Goal: Task Accomplishment & Management: Use online tool/utility

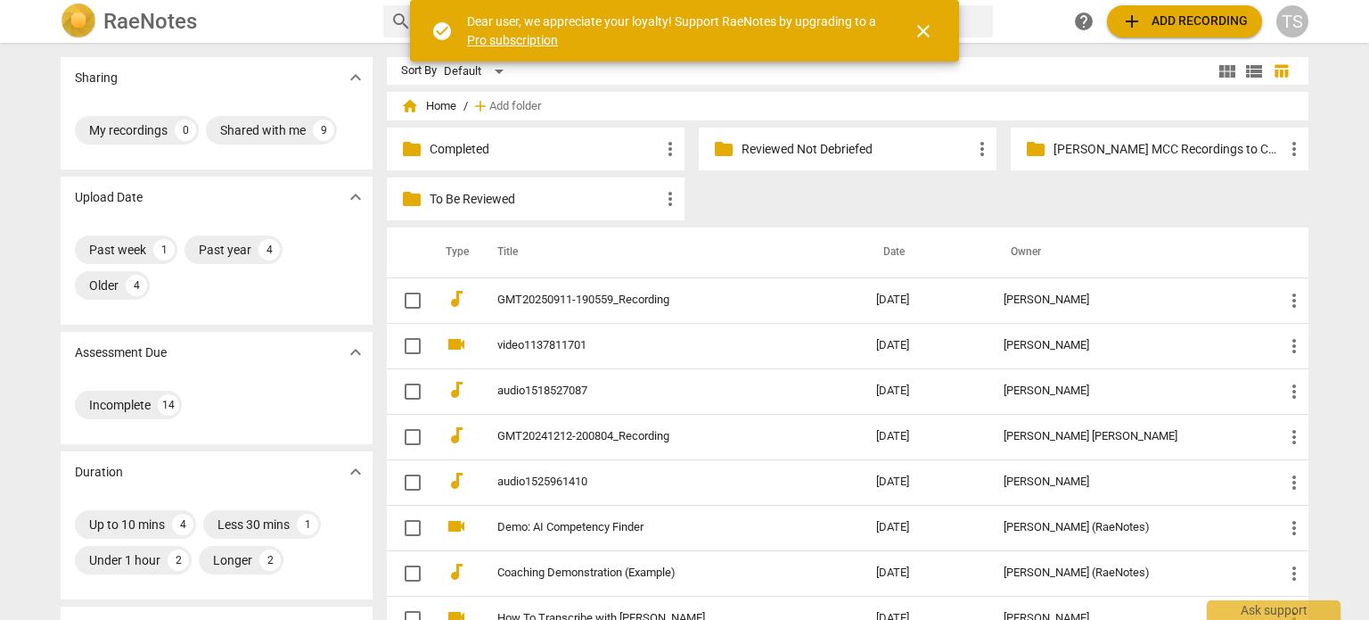
click at [779, 149] on p "Reviewed Not Debriefed" at bounding box center [857, 149] width 230 height 19
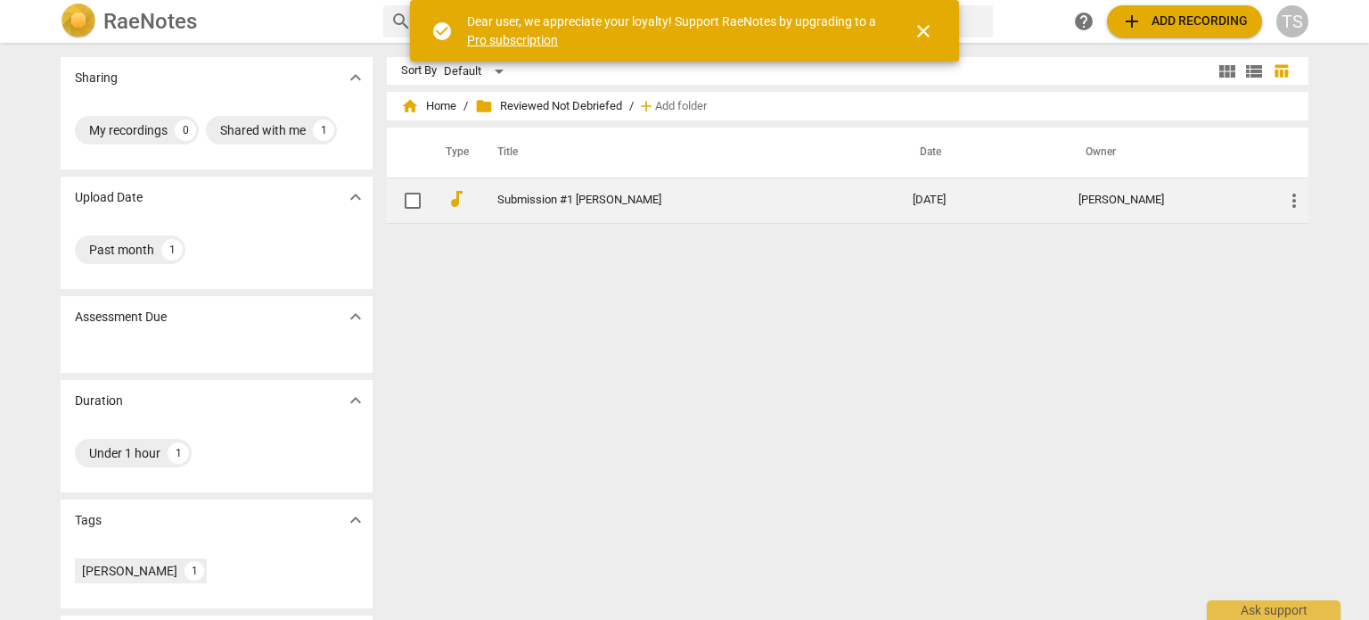
click at [602, 200] on link "Submission #1 [PERSON_NAME]" at bounding box center [672, 199] width 351 height 13
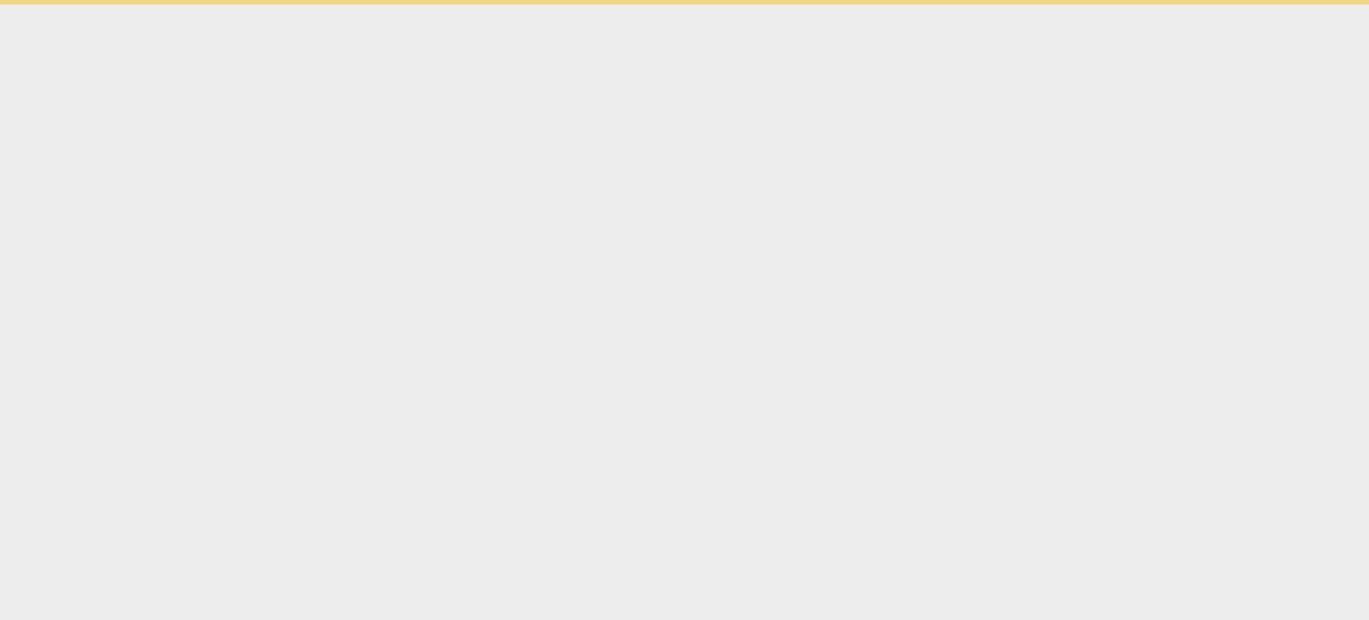
click at [602, 4] on html "check_circle Dear user, we appreciate your loyalty! Support RaeNotes by upgradi…" at bounding box center [684, 2] width 1369 height 4
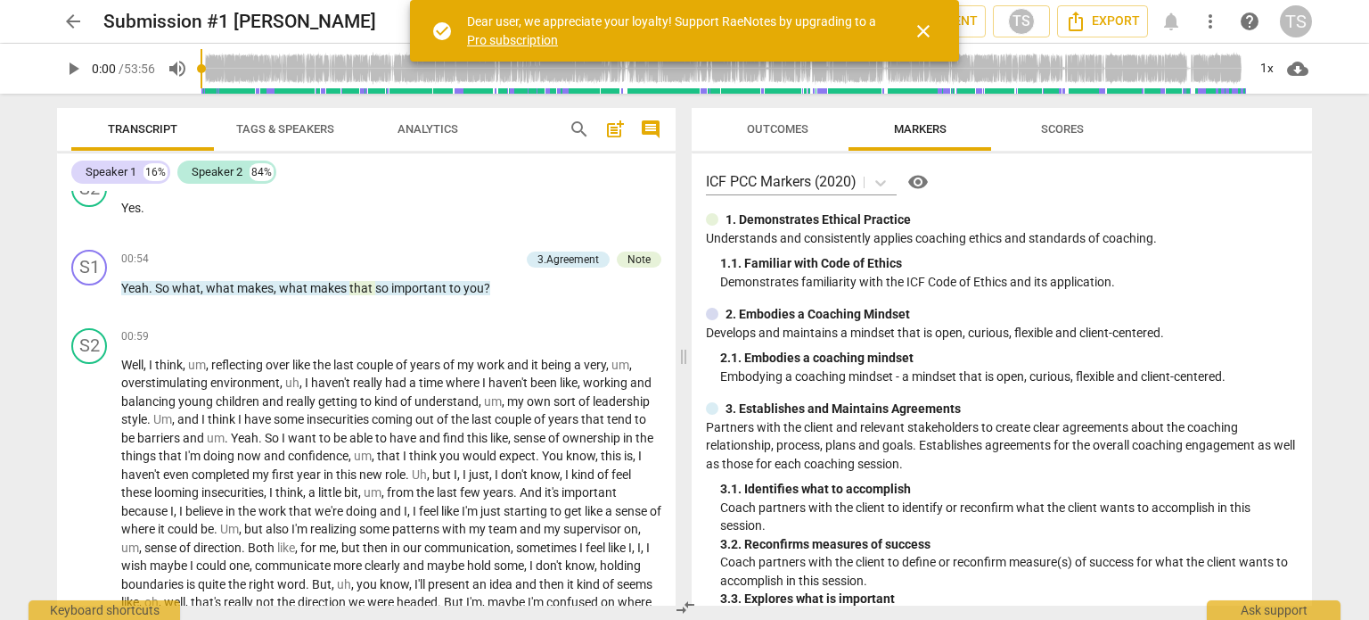
scroll to position [1095, 0]
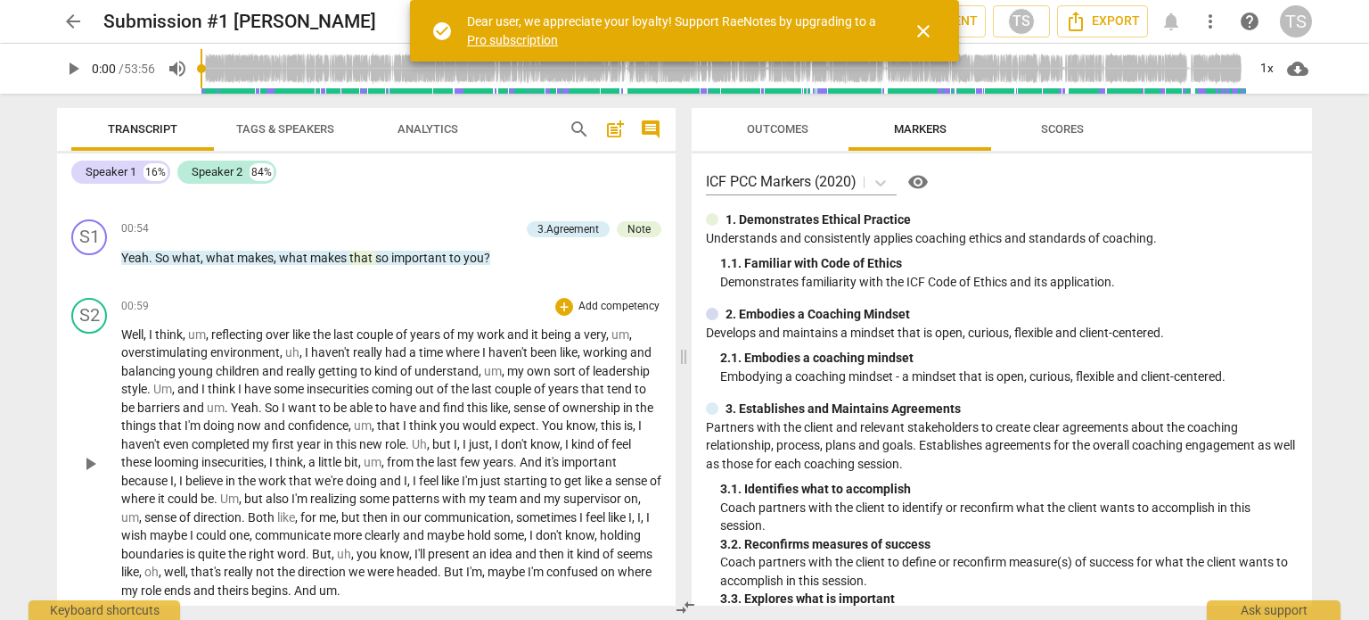
click at [185, 382] on span "and" at bounding box center [189, 389] width 24 height 14
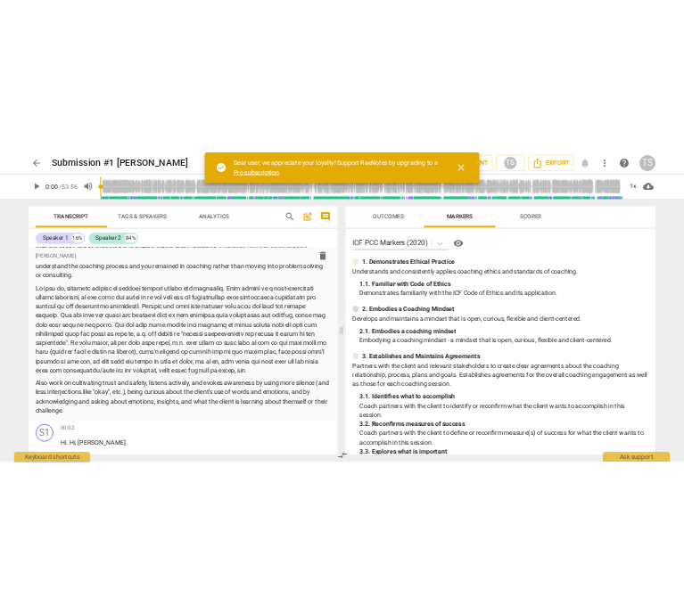
scroll to position [0, 0]
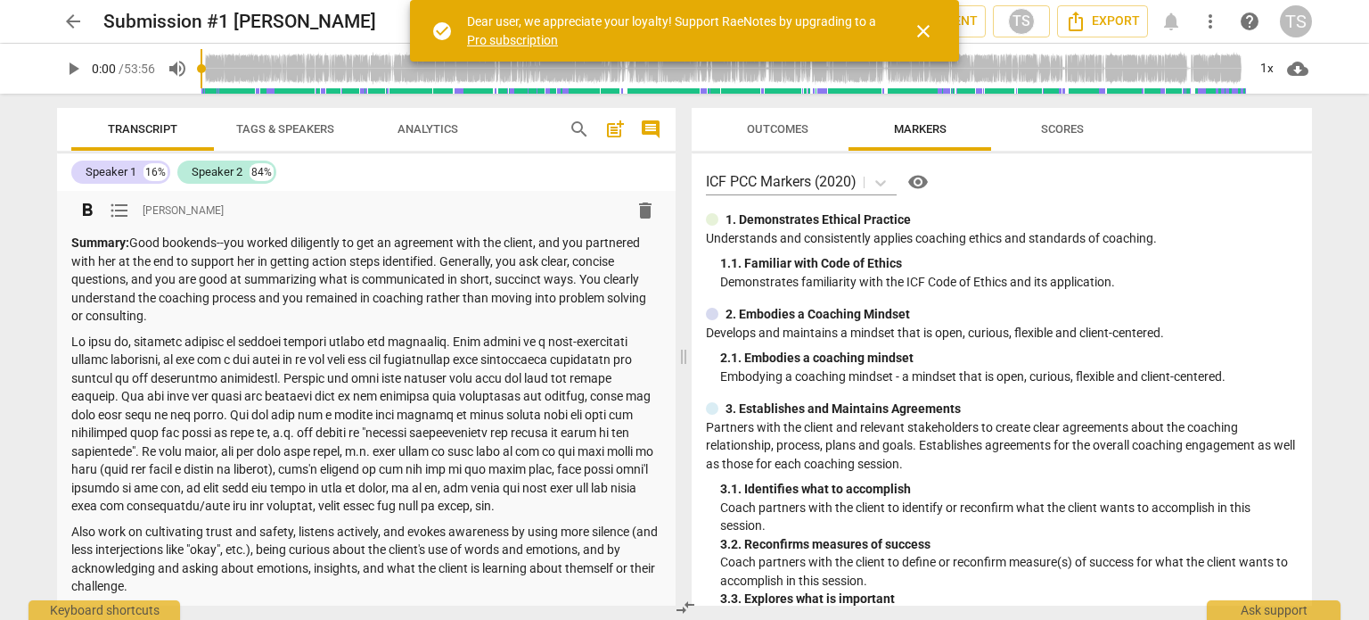
click at [201, 321] on p "Summary: Good bookends--you worked diligently to get an agreement with the clie…" at bounding box center [366, 280] width 590 height 92
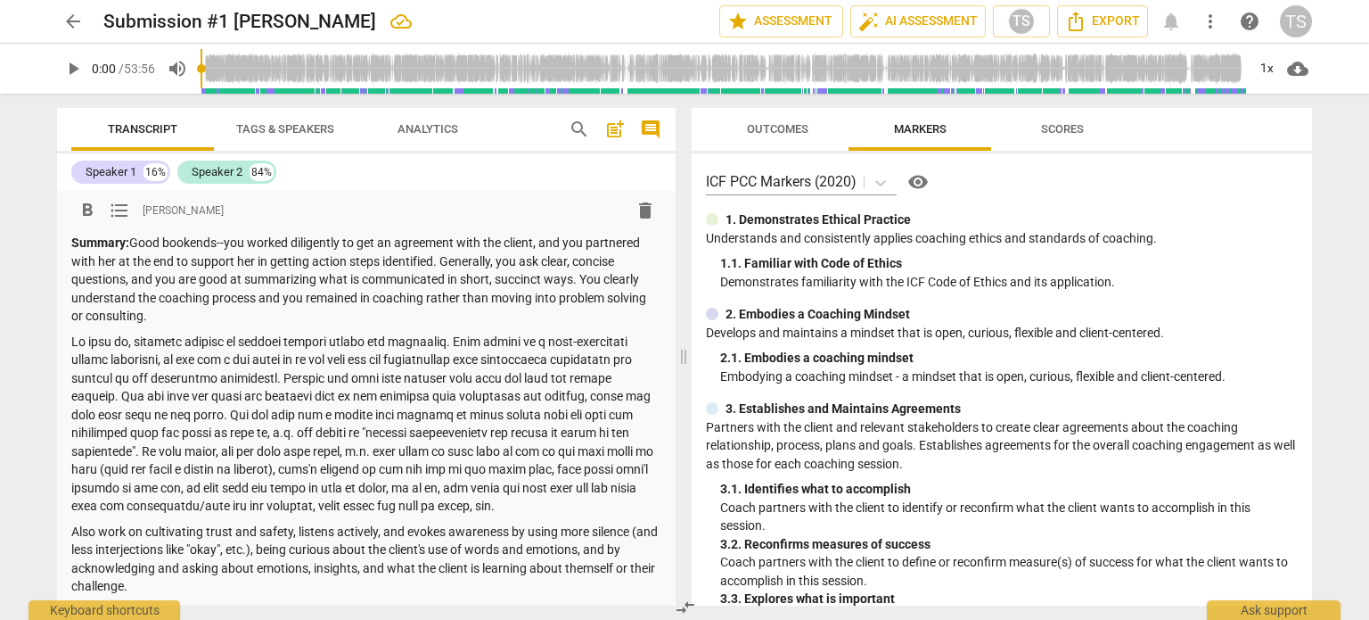
click at [625, 505] on p at bounding box center [366, 424] width 590 height 183
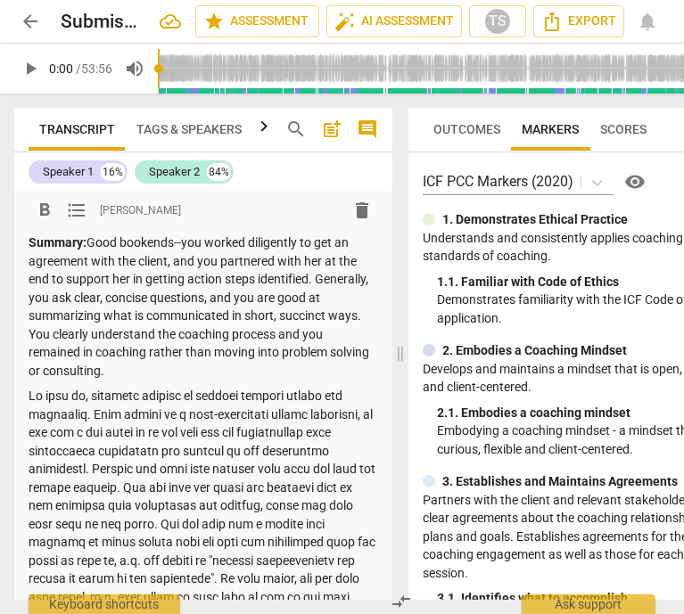
click at [117, 469] on p at bounding box center [203, 542] width 349 height 311
click at [107, 392] on p at bounding box center [203, 542] width 349 height 311
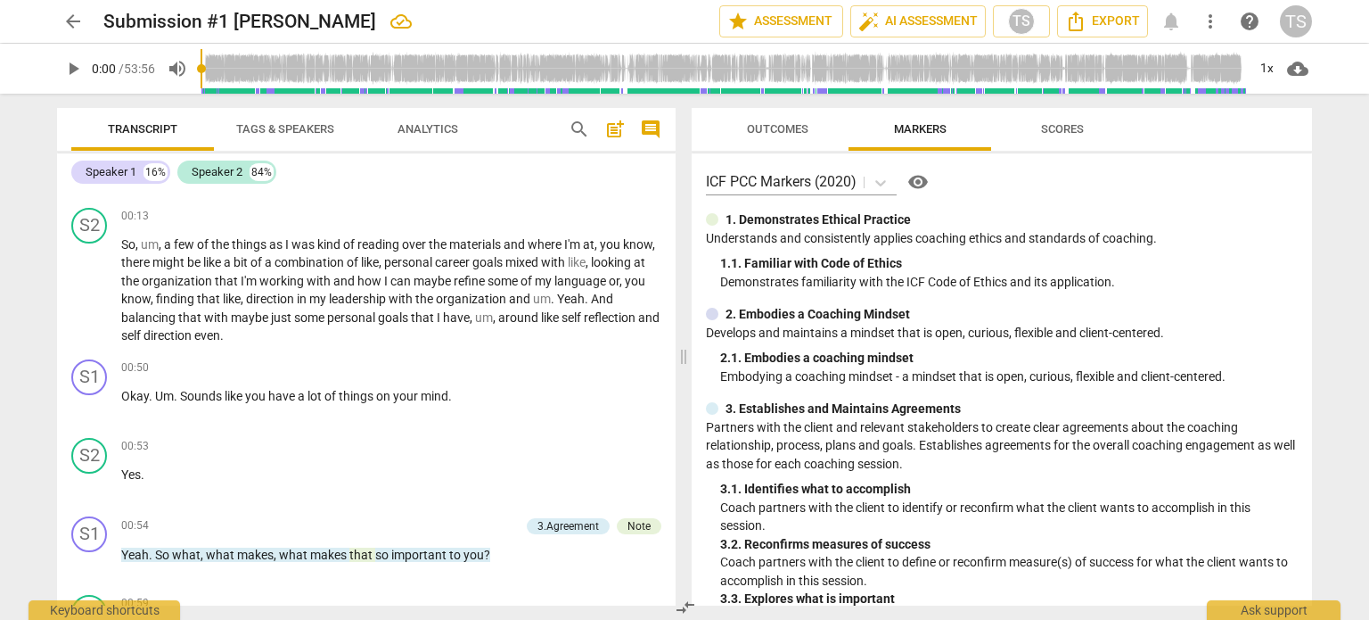
scroll to position [739, 0]
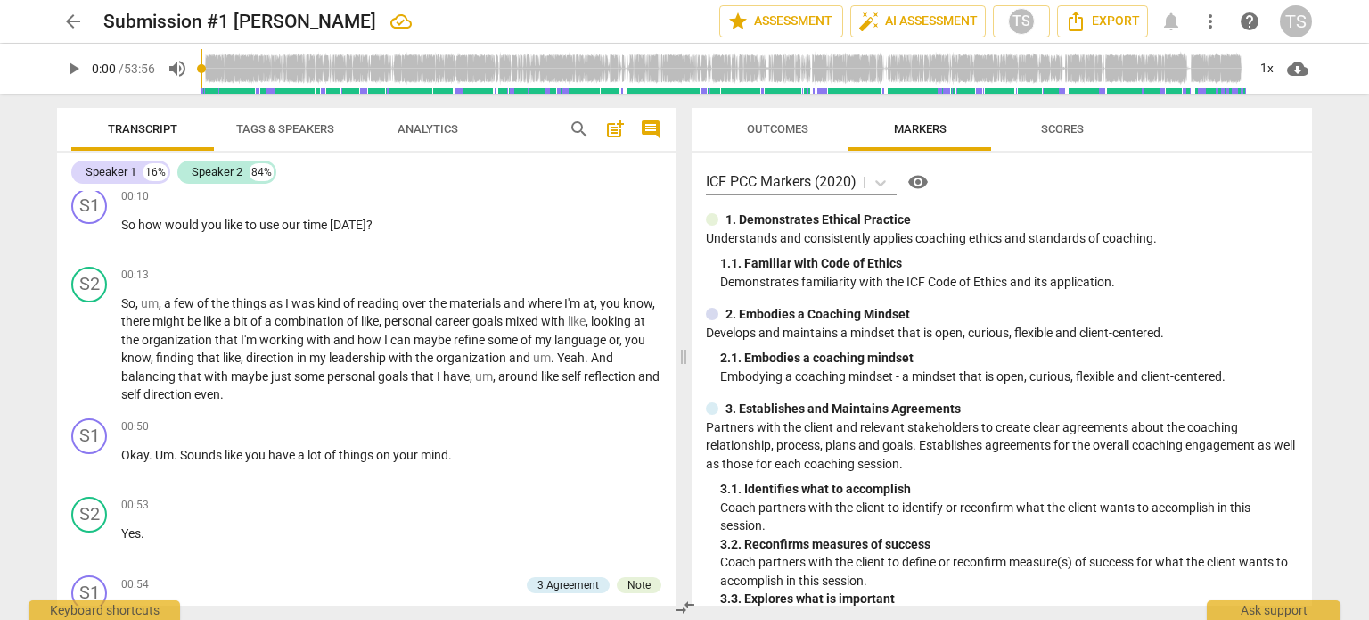
drag, startPoint x: 676, startPoint y: 222, endPoint x: 674, endPoint y: 237, distance: 15.3
click at [674, 237] on div "Transcript Tags & Speakers Analytics search post_add comment Speaker 1 16% Spea…" at bounding box center [363, 357] width 640 height 526
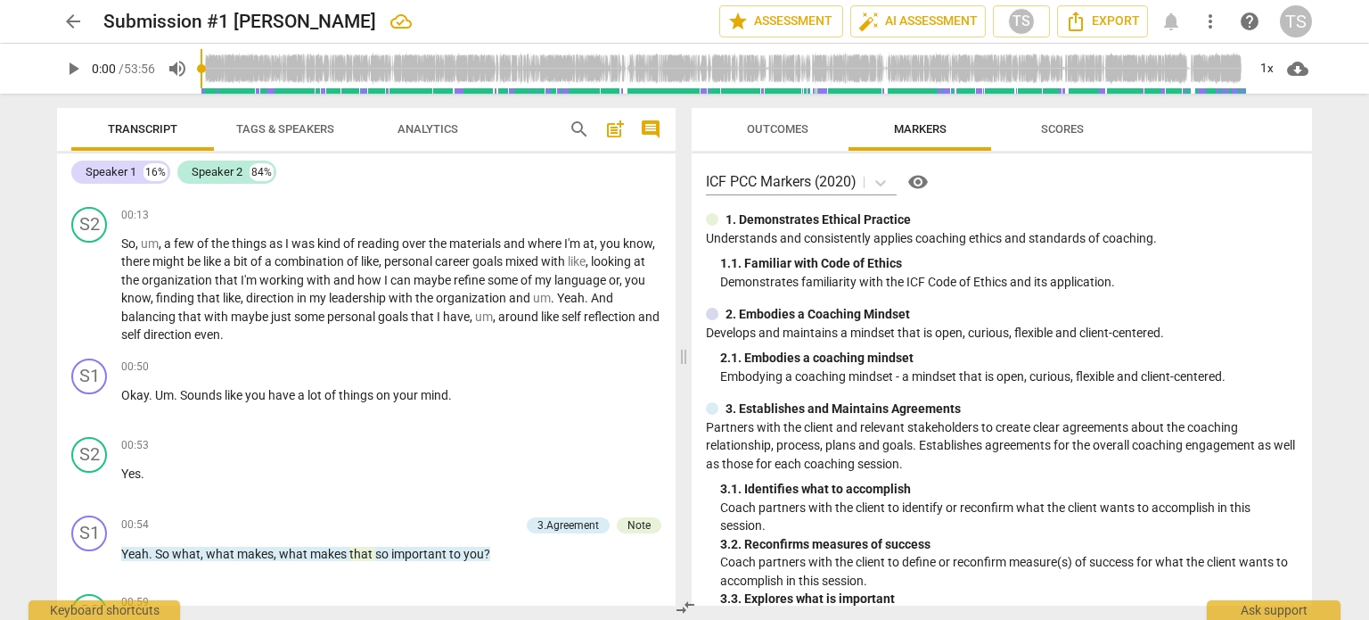
scroll to position [887, 0]
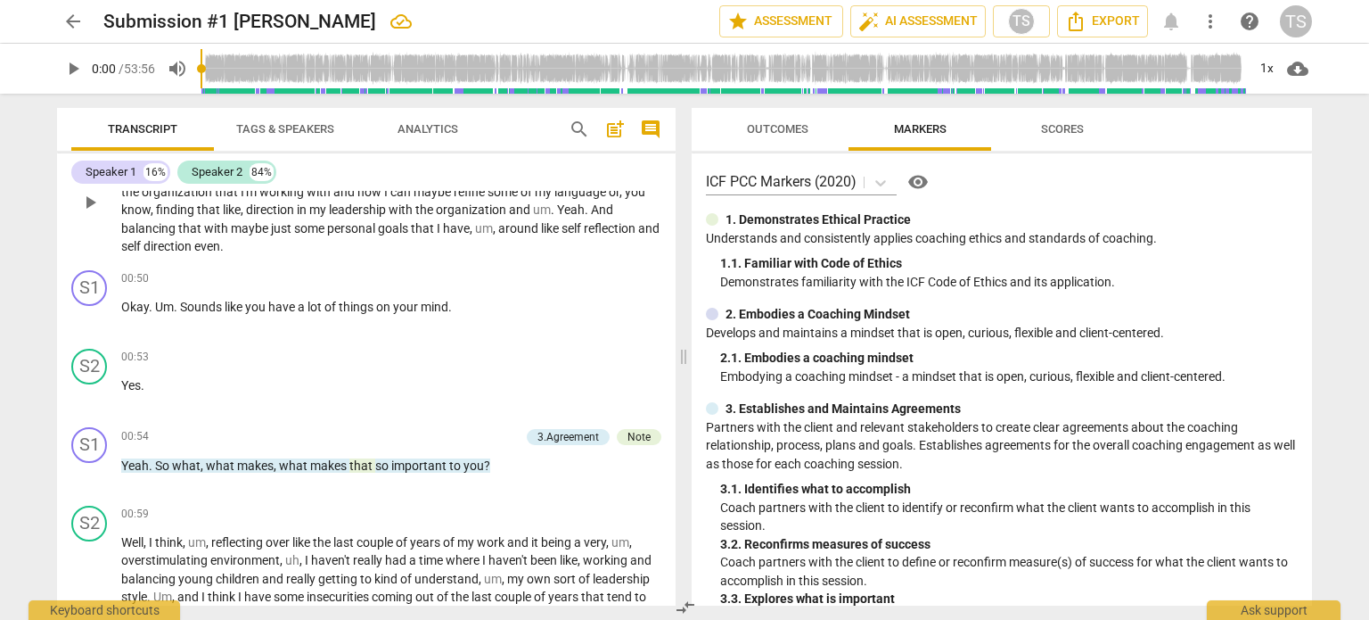
drag, startPoint x: 674, startPoint y: 220, endPoint x: 596, endPoint y: 223, distance: 78.5
click at [541, 223] on span "around" at bounding box center [519, 228] width 43 height 14
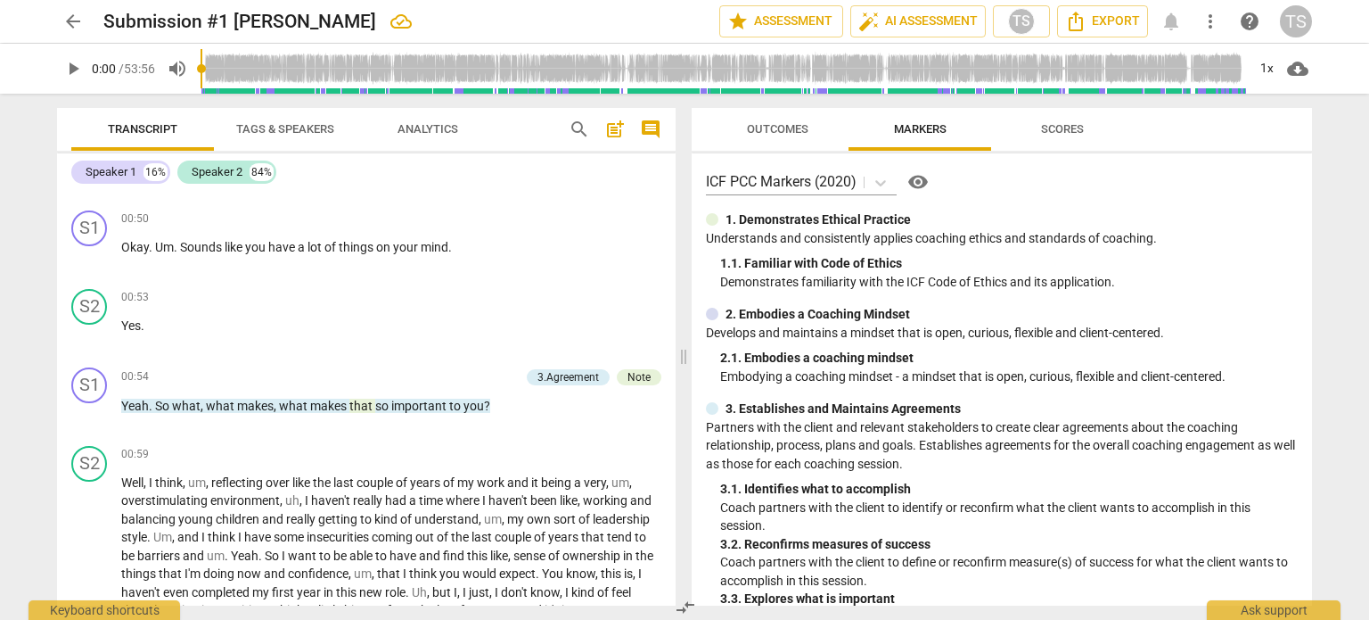
scroll to position [952, 0]
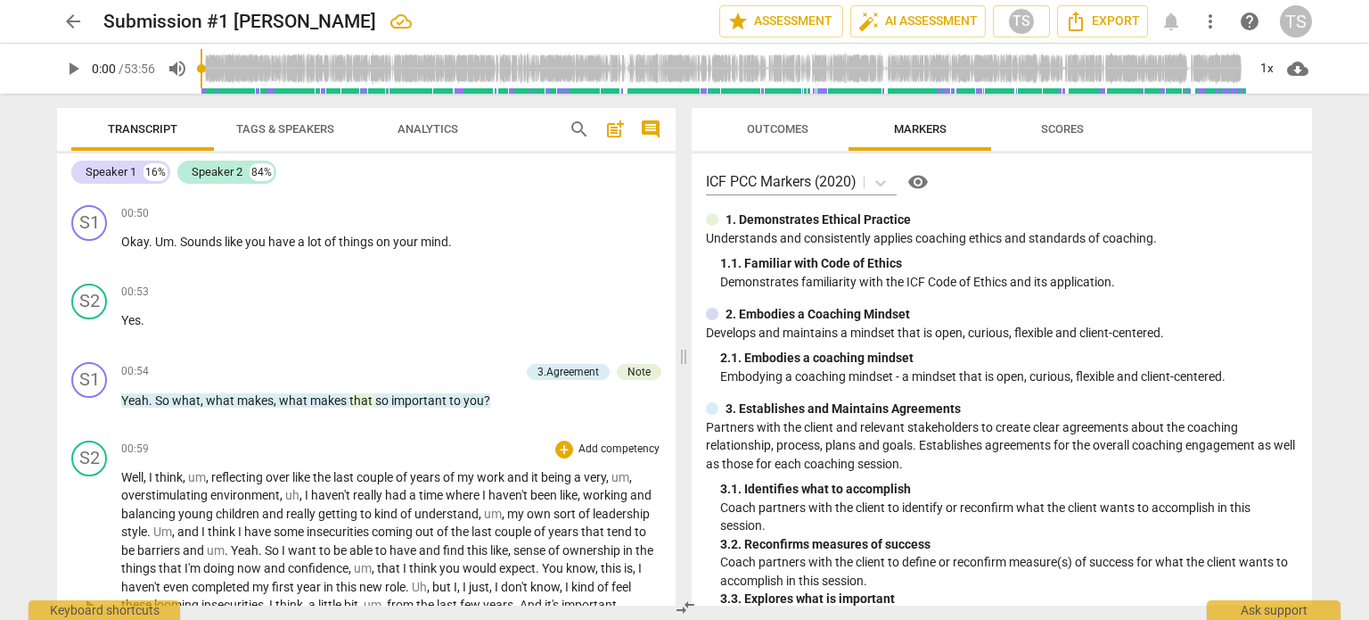
click at [239, 470] on span "reflecting" at bounding box center [238, 477] width 54 height 14
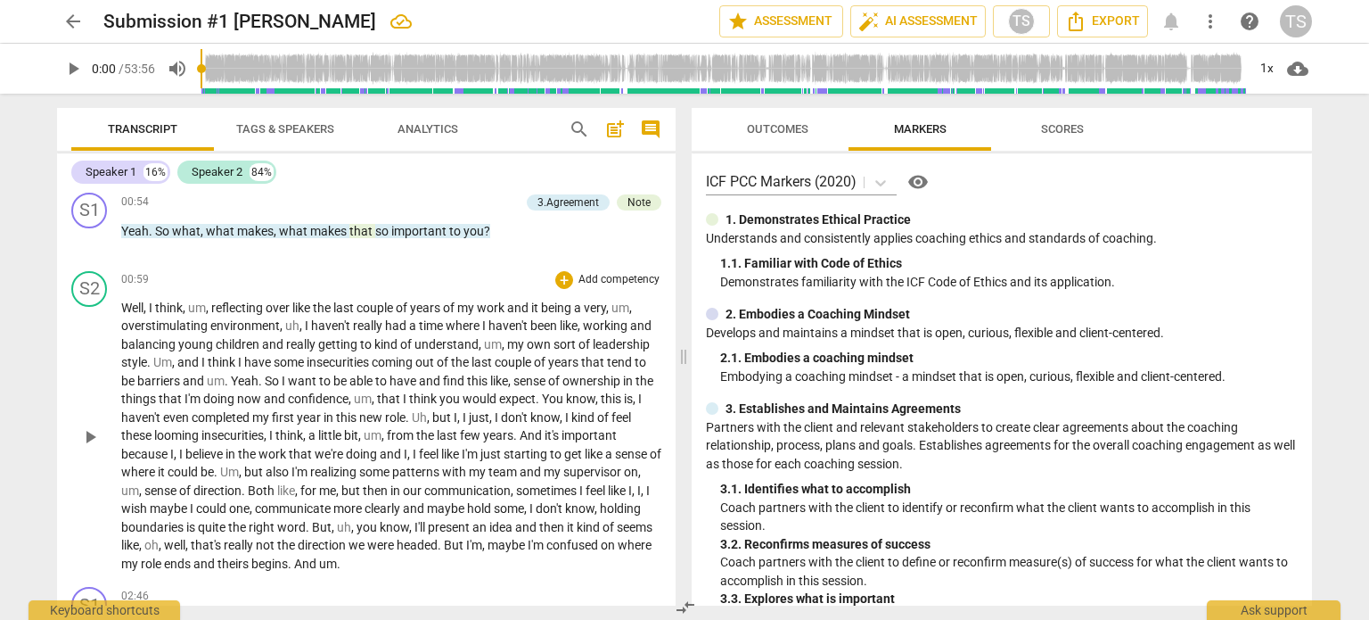
scroll to position [1110, 0]
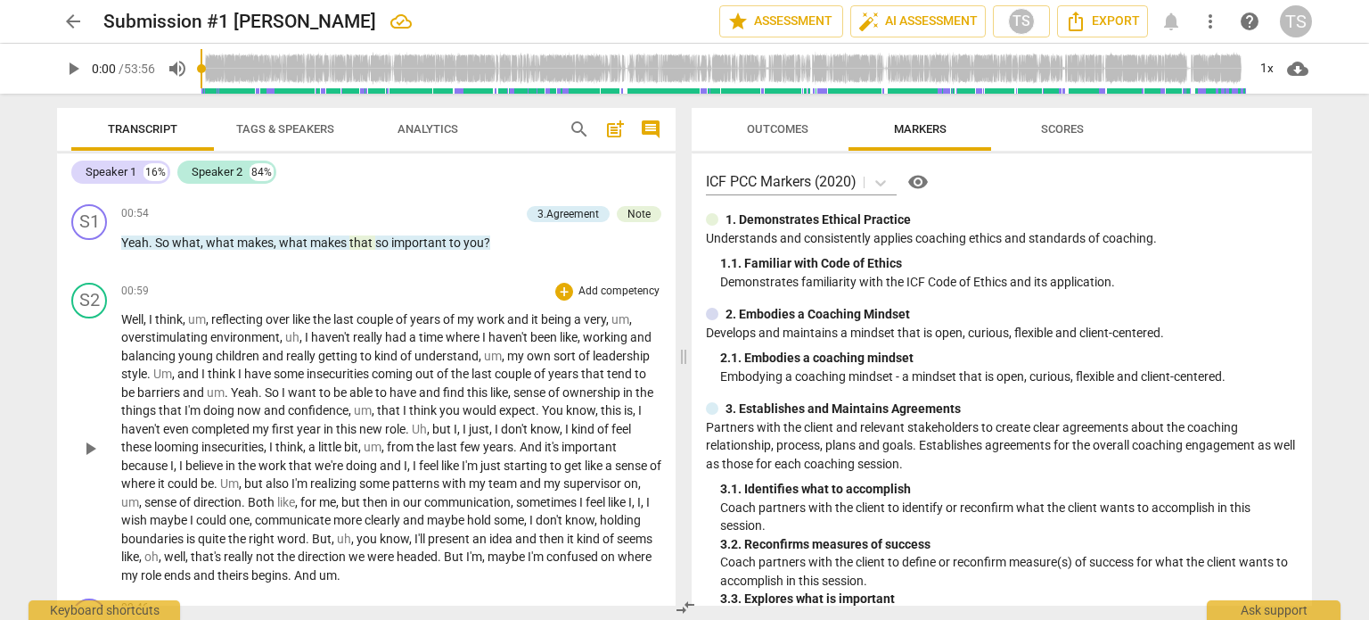
click at [179, 496] on span "sense" at bounding box center [161, 502] width 35 height 14
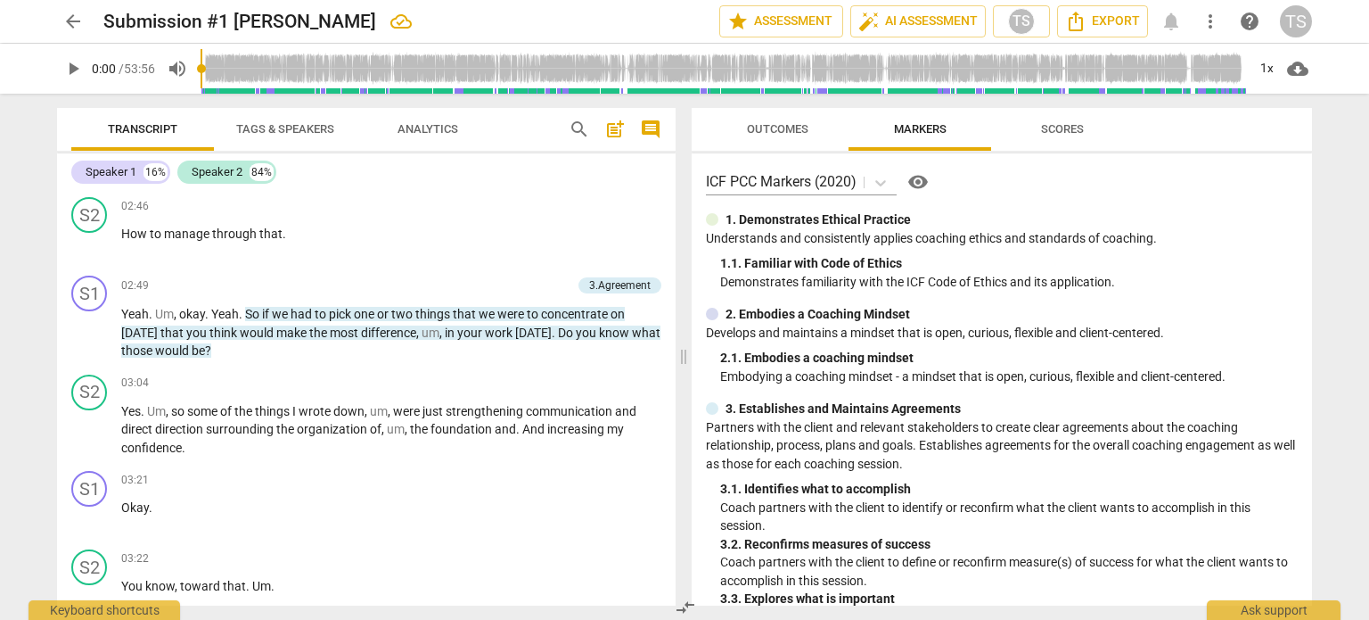
scroll to position [1612, 0]
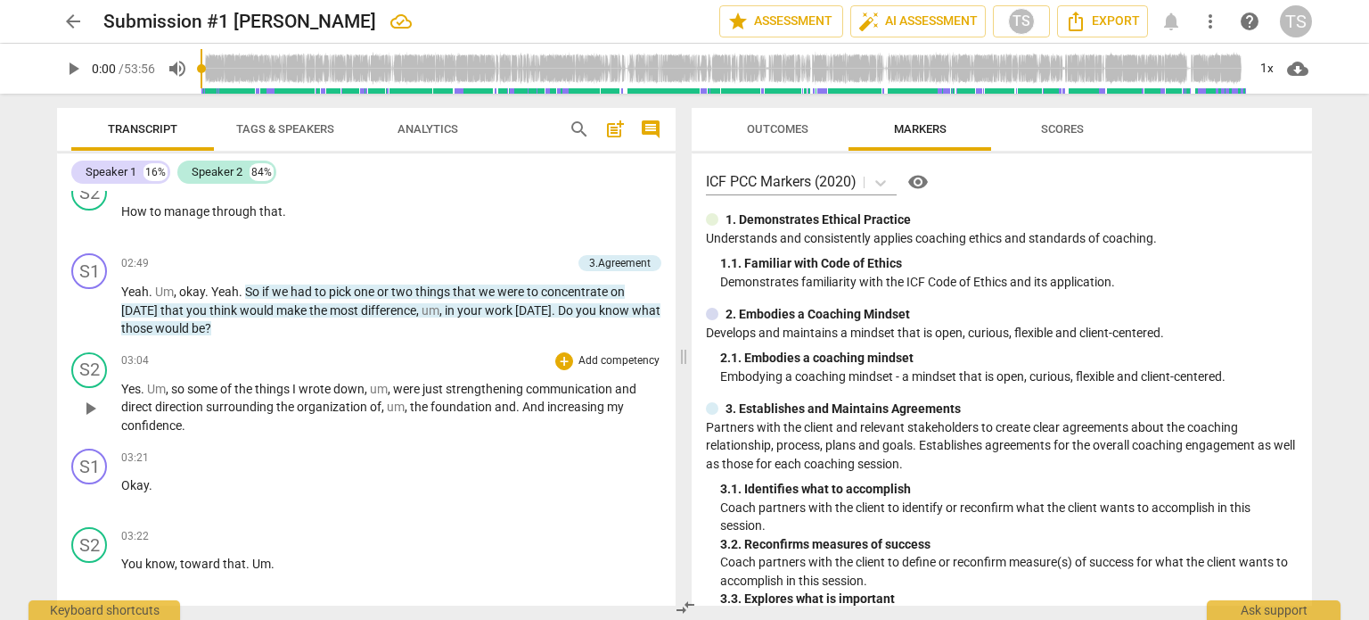
click at [245, 356] on div "03:04 + Add competency keyboard_arrow_right" at bounding box center [391, 361] width 540 height 18
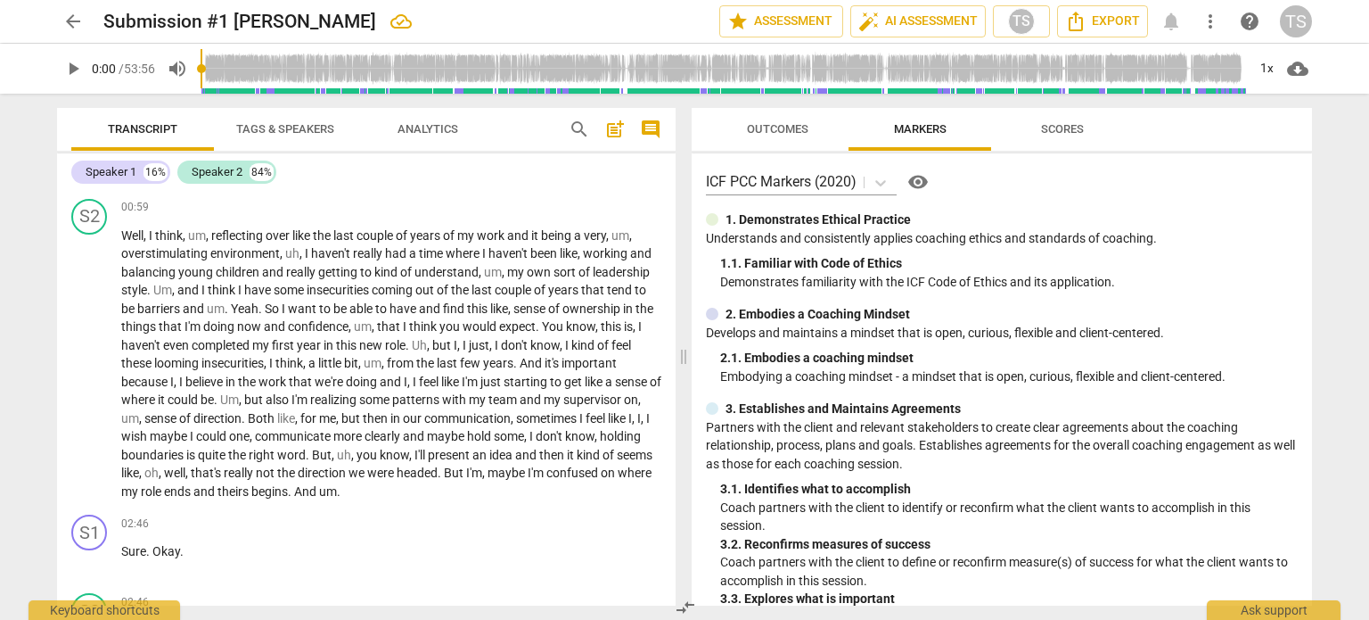
scroll to position [1290, 0]
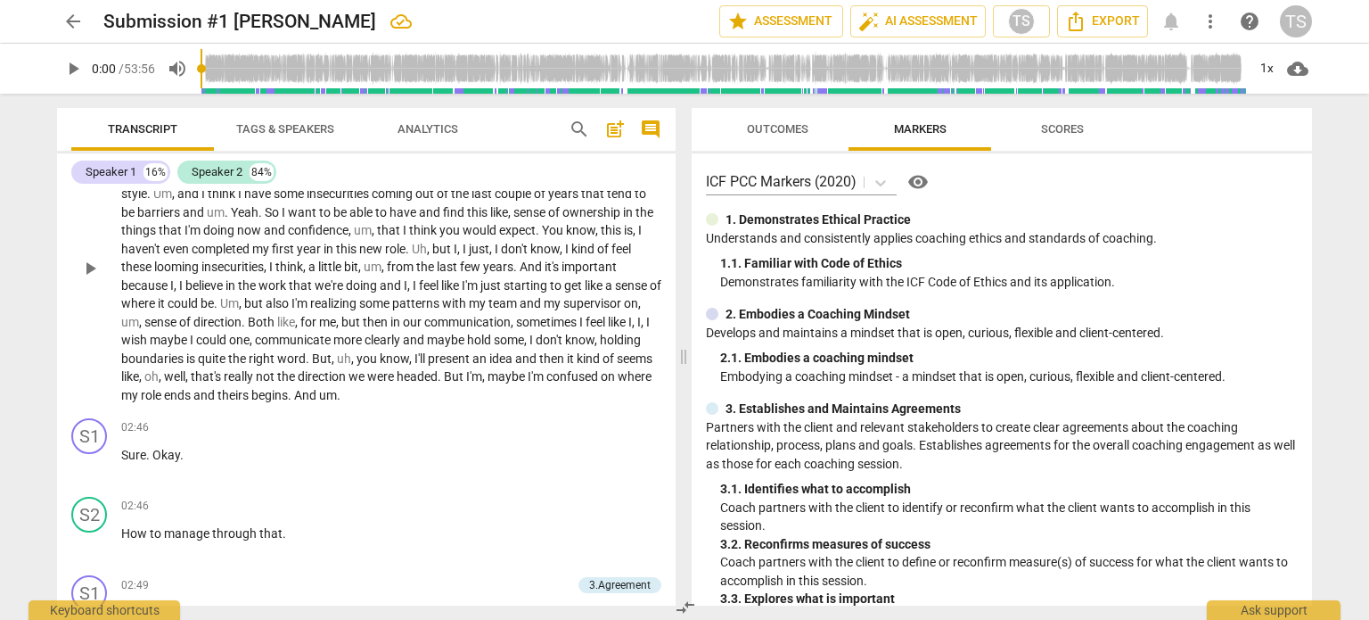
click at [524, 347] on span "," at bounding box center [526, 340] width 5 height 14
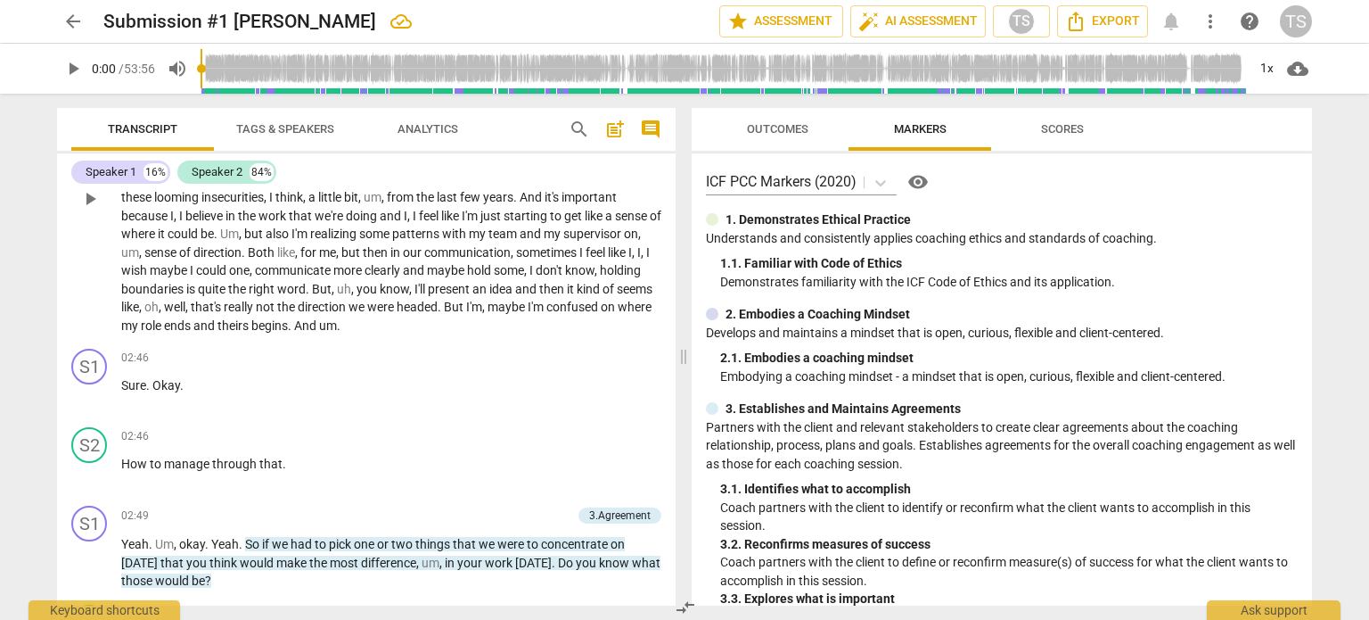
scroll to position [1366, 0]
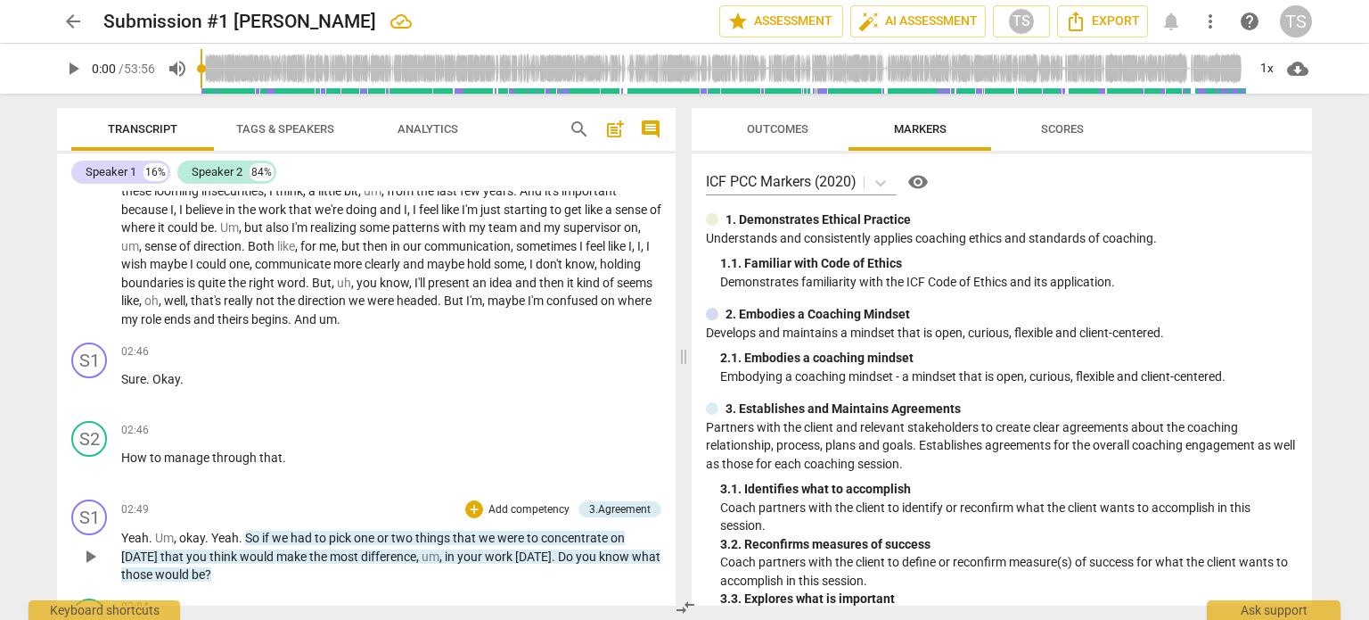
click at [144, 503] on span "02:49" at bounding box center [135, 509] width 28 height 15
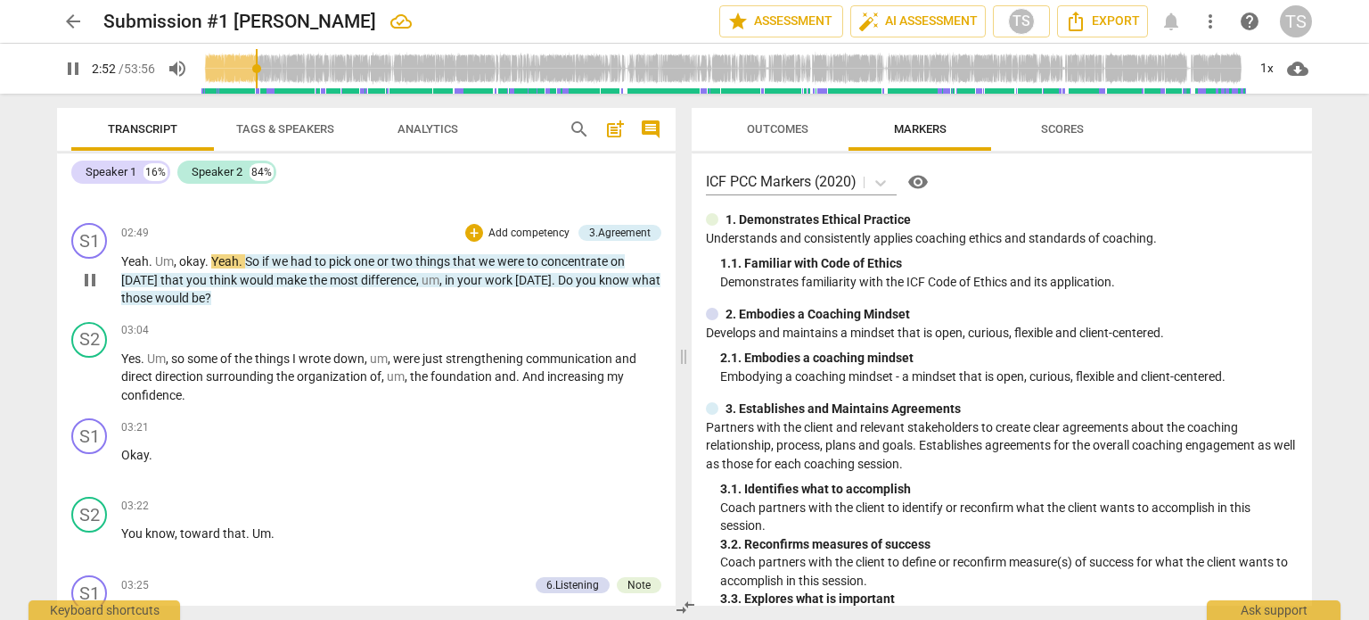
scroll to position [1643, 0]
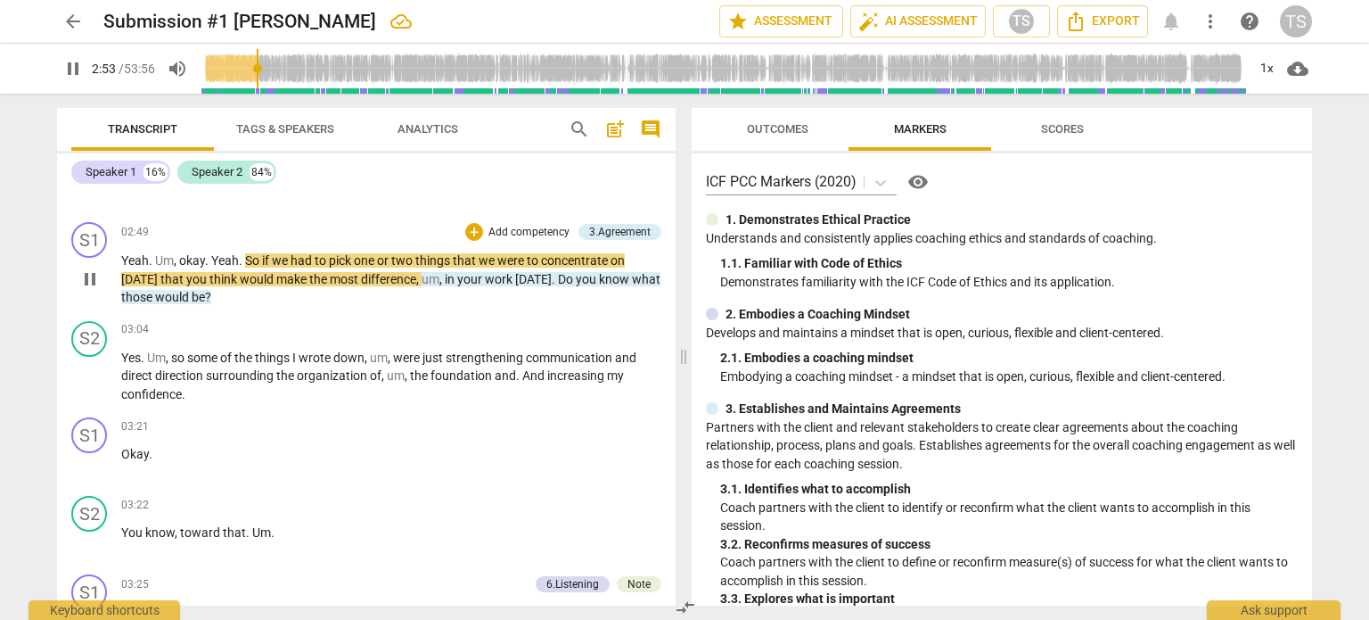
click at [78, 282] on div "play_arrow pause" at bounding box center [98, 280] width 45 height 44
click at [86, 273] on span "pause" at bounding box center [89, 278] width 21 height 21
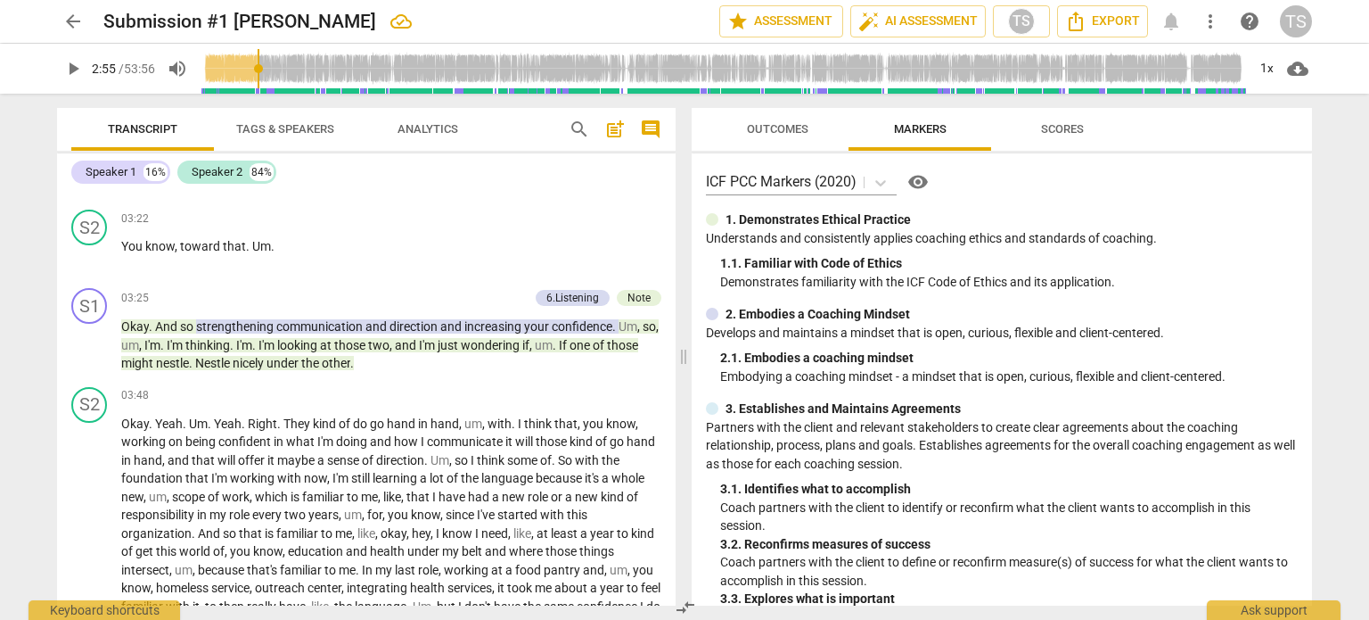
scroll to position [1930, 0]
click at [221, 506] on span "my" at bounding box center [220, 513] width 20 height 14
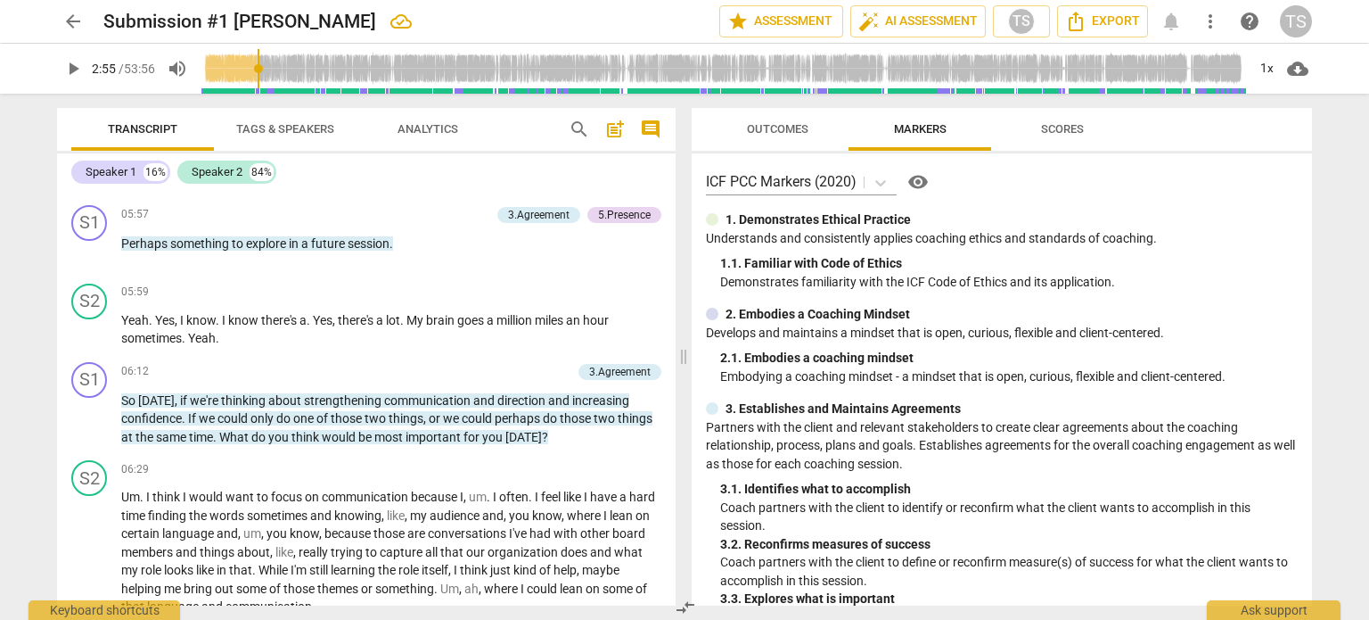
scroll to position [2632, 0]
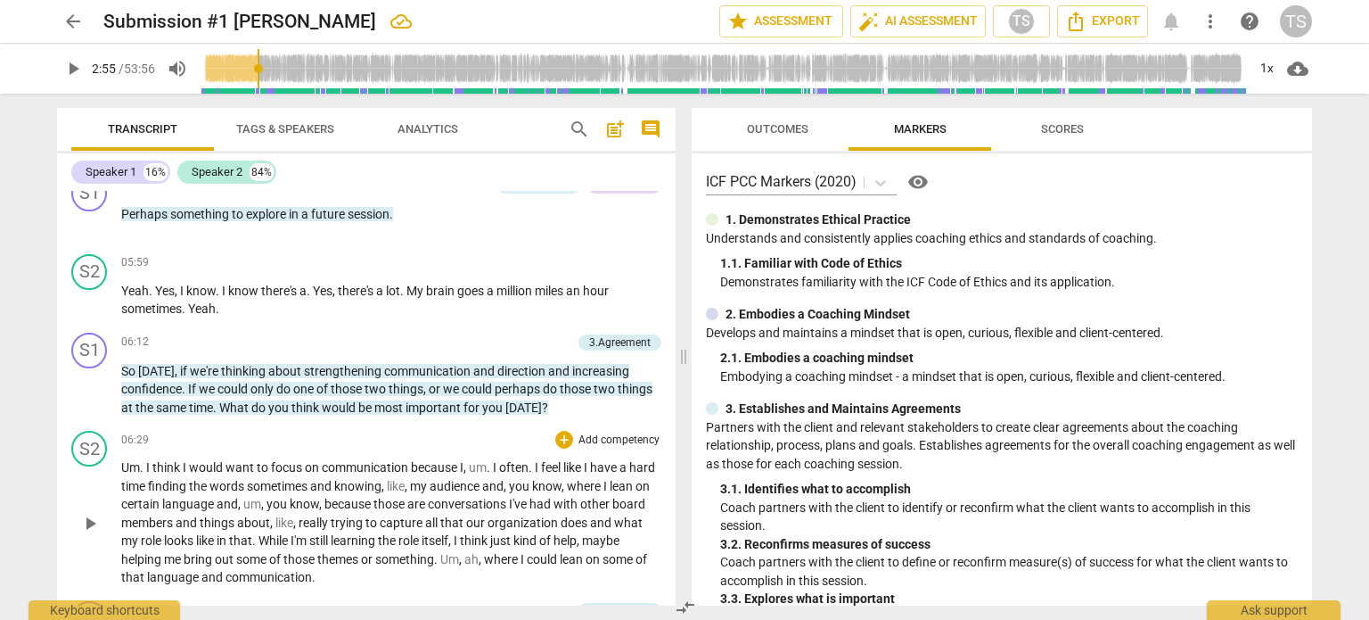
click at [197, 456] on div "06:29 + Add competency keyboard_arrow_right Um . I think I would want to focus …" at bounding box center [391, 509] width 540 height 156
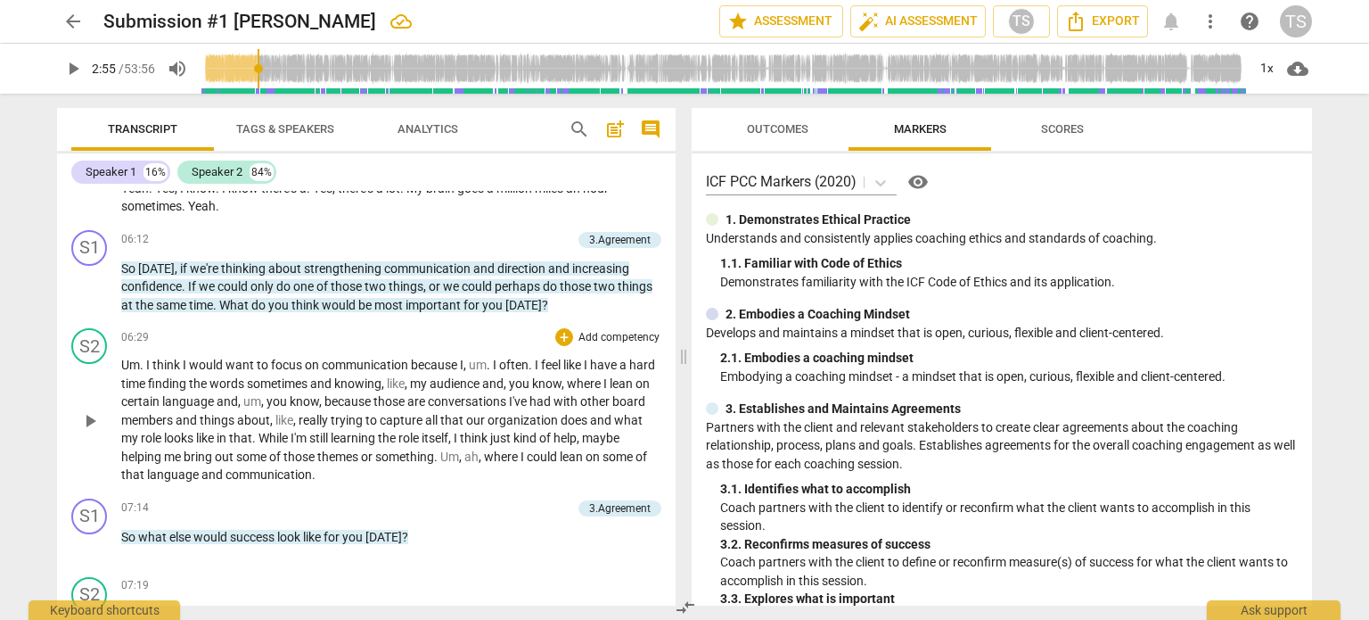
scroll to position [2770, 0]
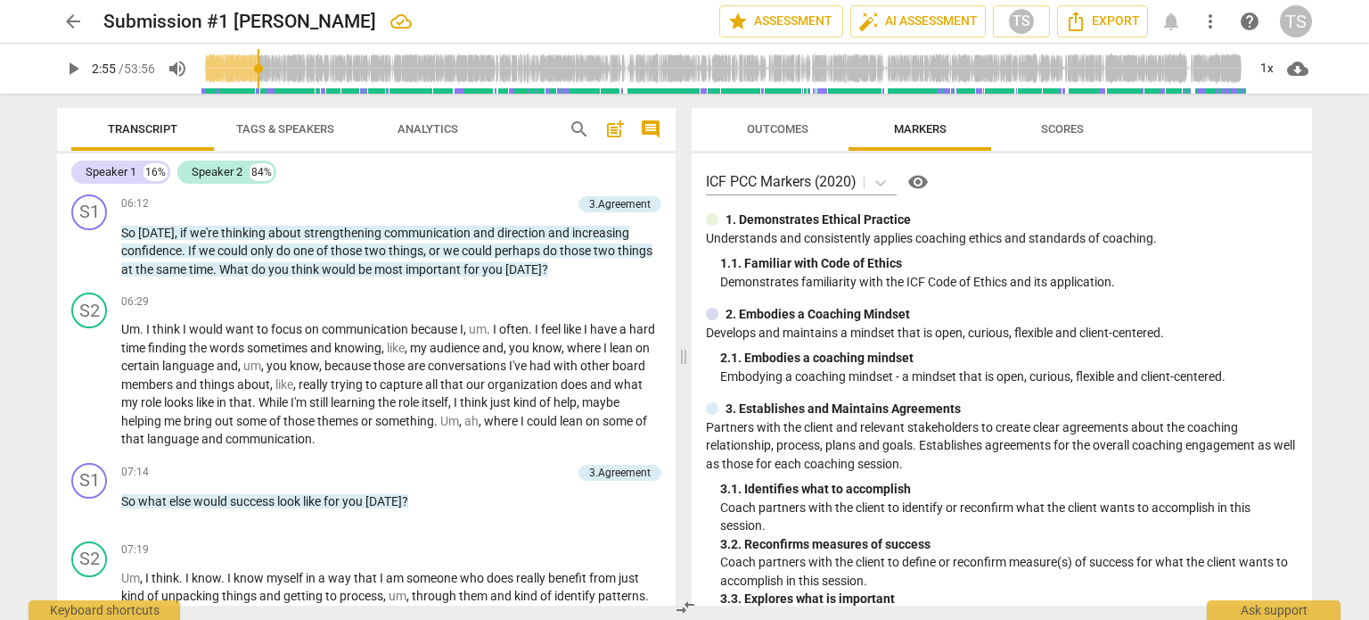
type input "175"
click at [164, 404] on span "role" at bounding box center [152, 402] width 23 height 14
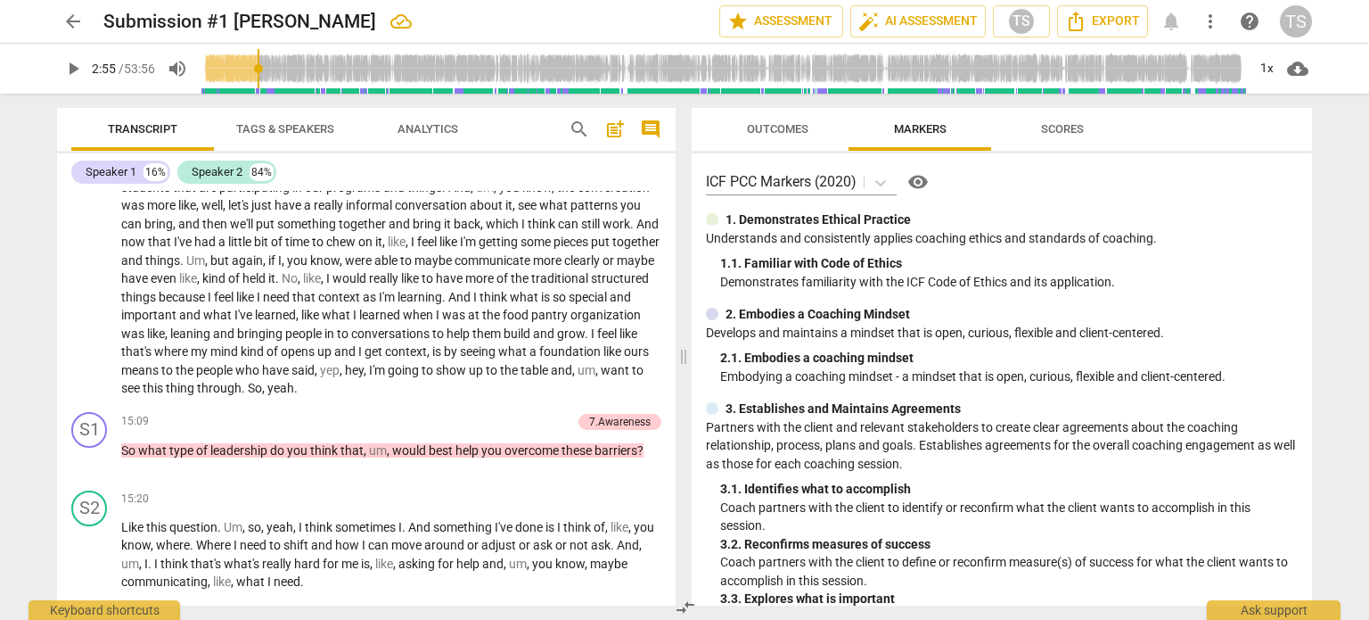
scroll to position [5059, 0]
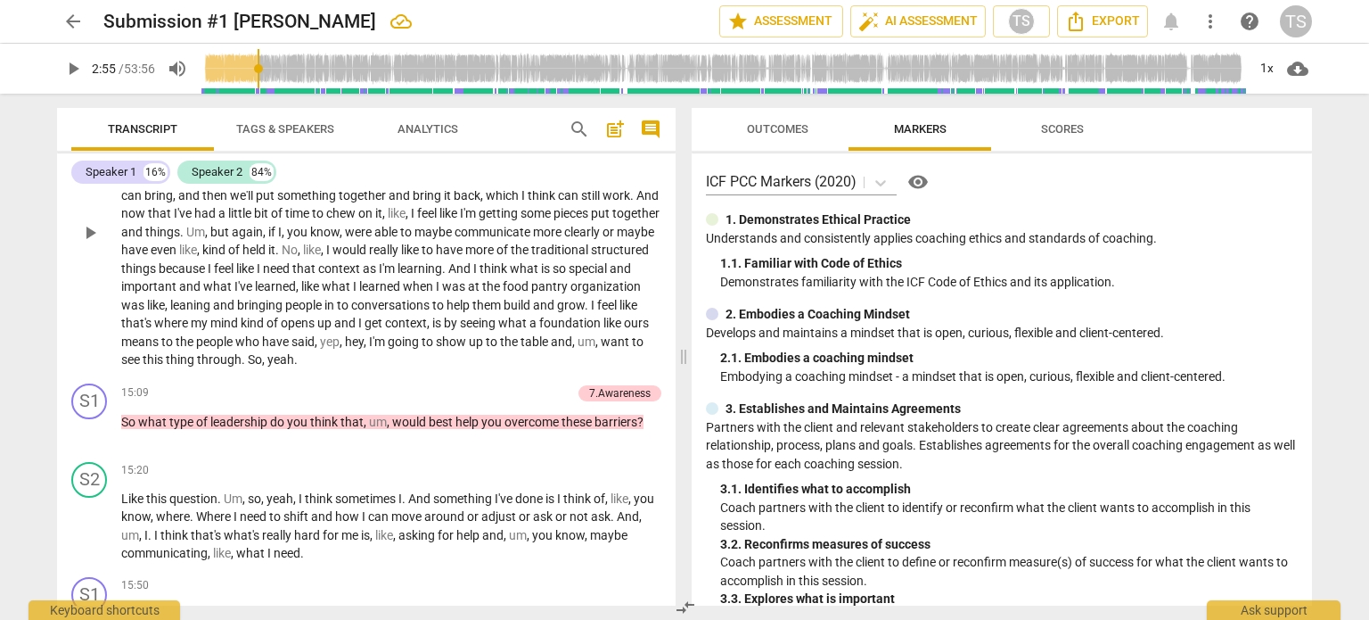
click at [578, 349] on span "um" at bounding box center [587, 341] width 18 height 14
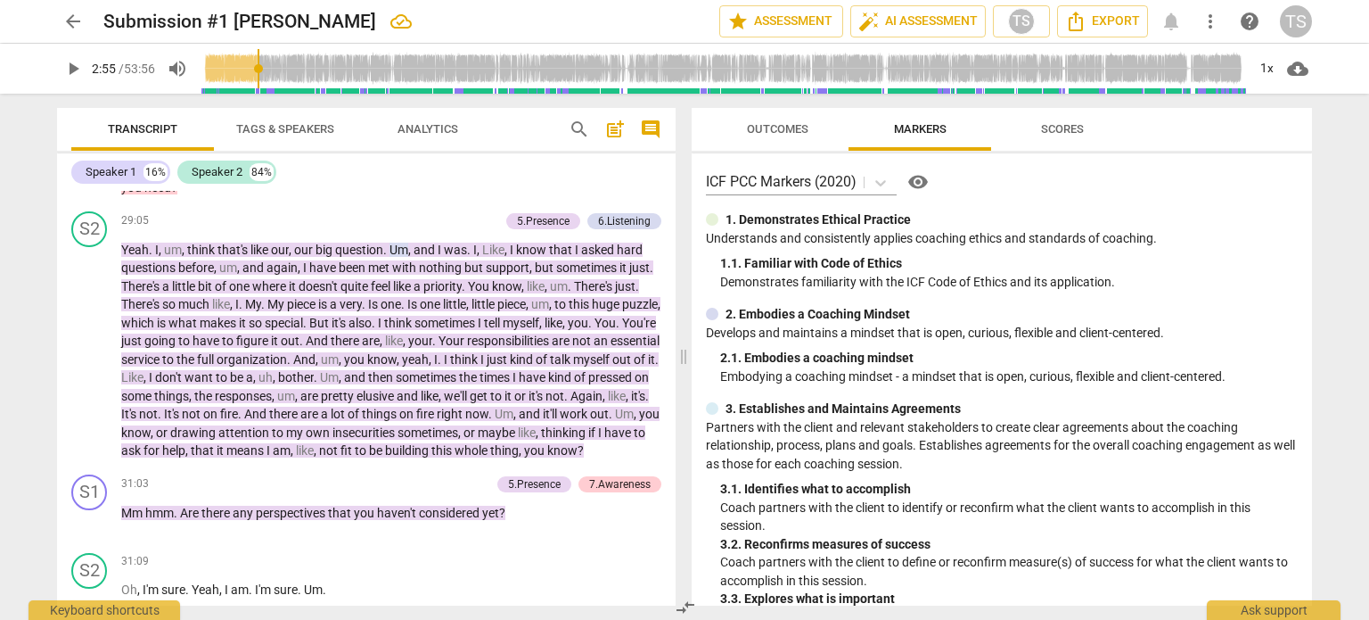
scroll to position [9244, 0]
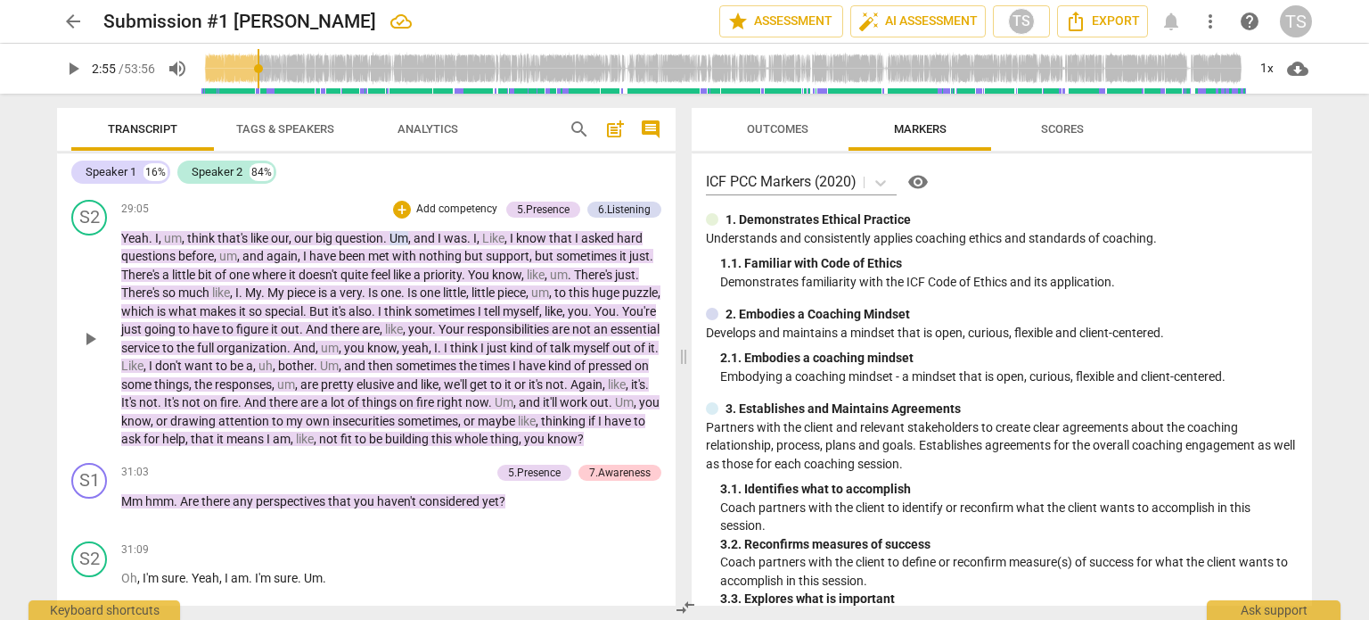
click at [144, 336] on span "just" at bounding box center [132, 329] width 23 height 14
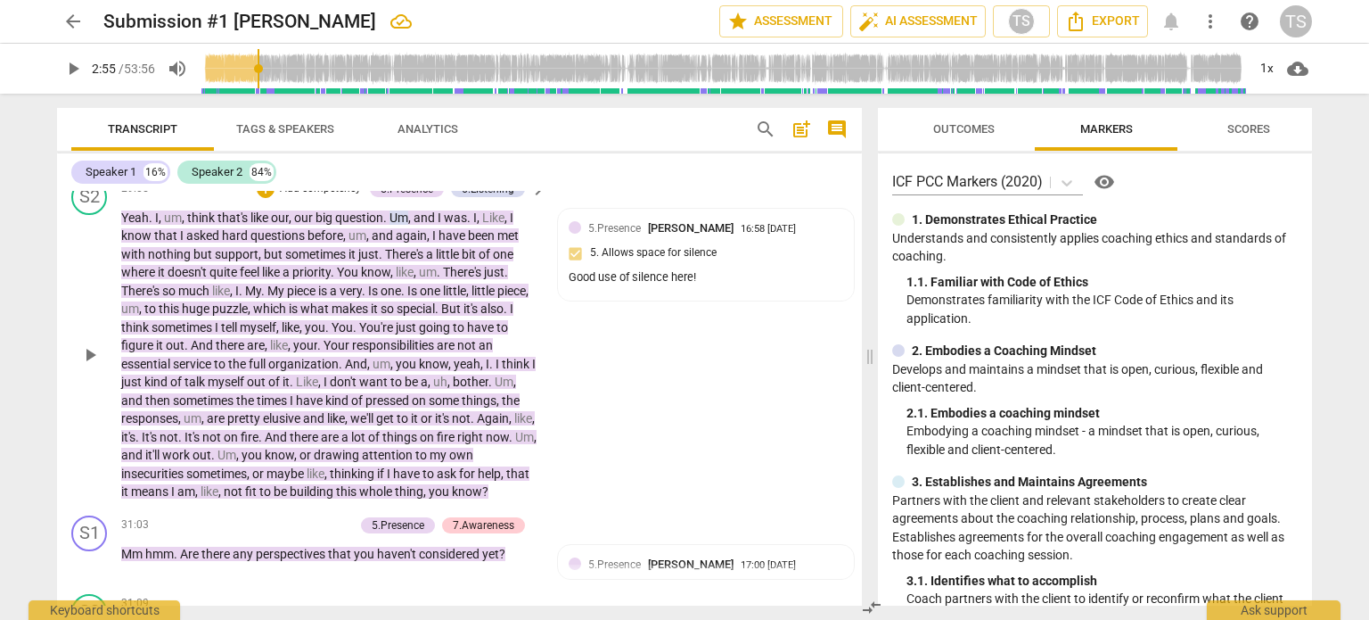
scroll to position [10406, 0]
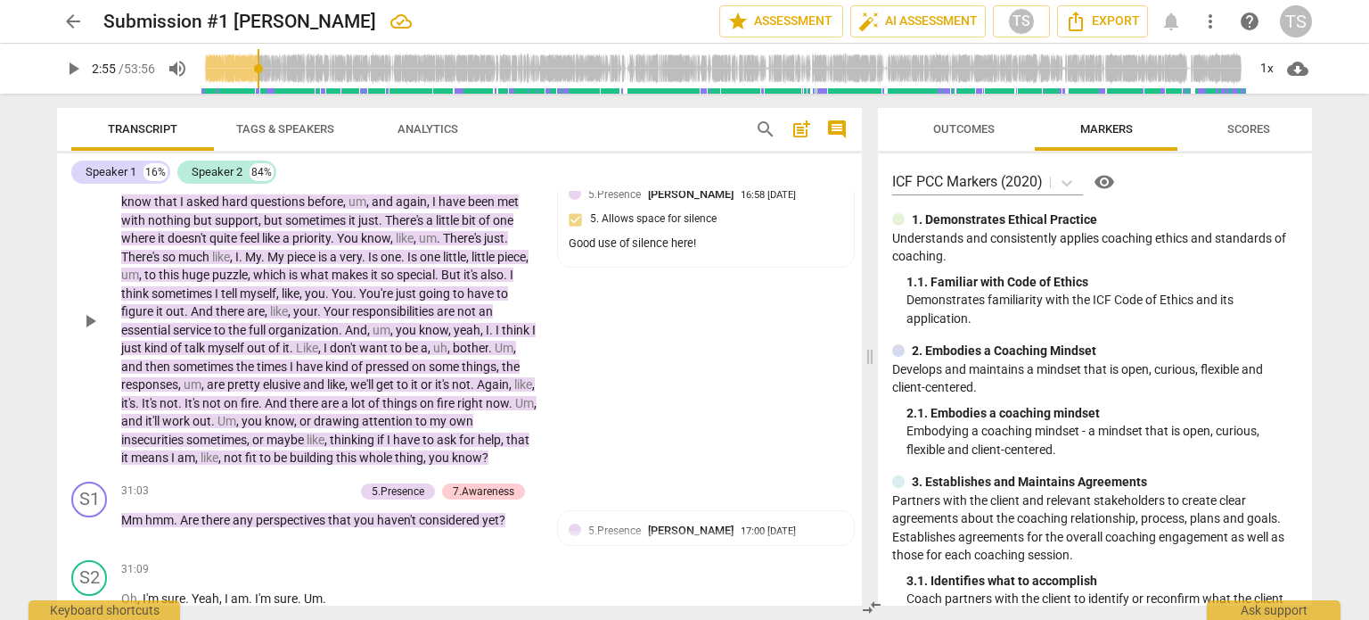
click at [76, 351] on div "play_arrow pause" at bounding box center [98, 321] width 45 height 281
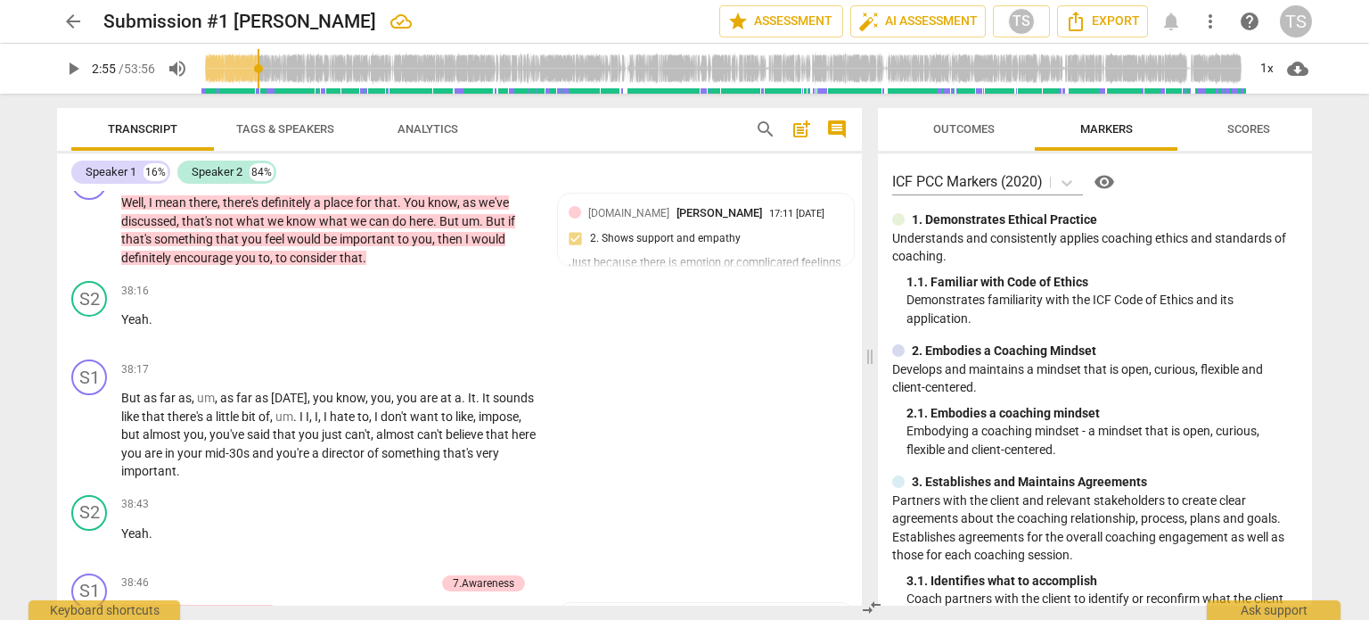
scroll to position [12564, 0]
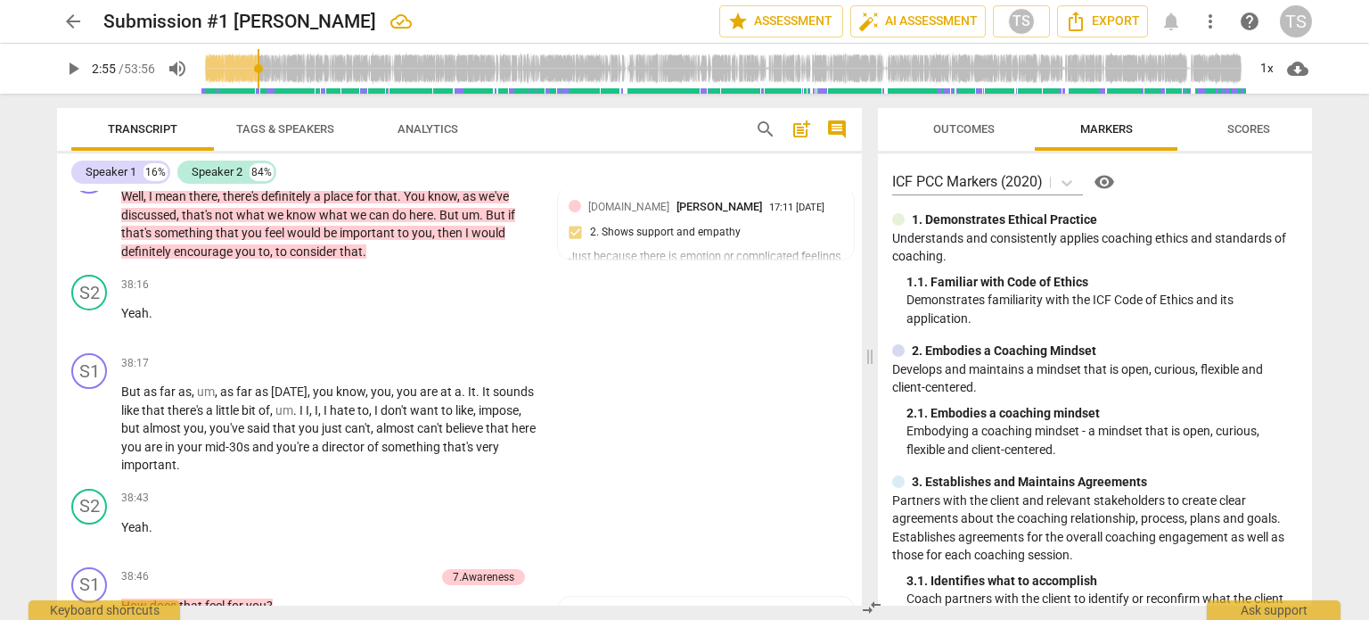
click at [182, 373] on div "38:17 + Add competency keyboard_arrow_right" at bounding box center [334, 363] width 427 height 20
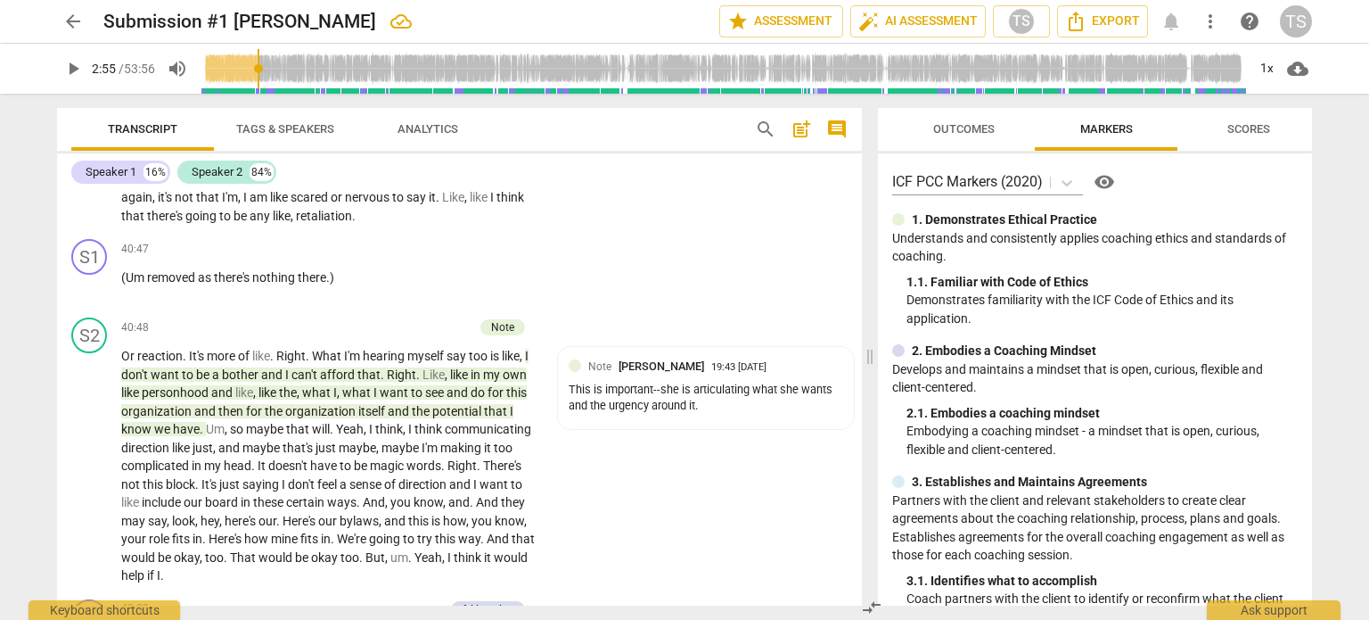
scroll to position [13888, 0]
click at [103, 224] on div "S2 play_arrow pause" at bounding box center [96, 172] width 50 height 103
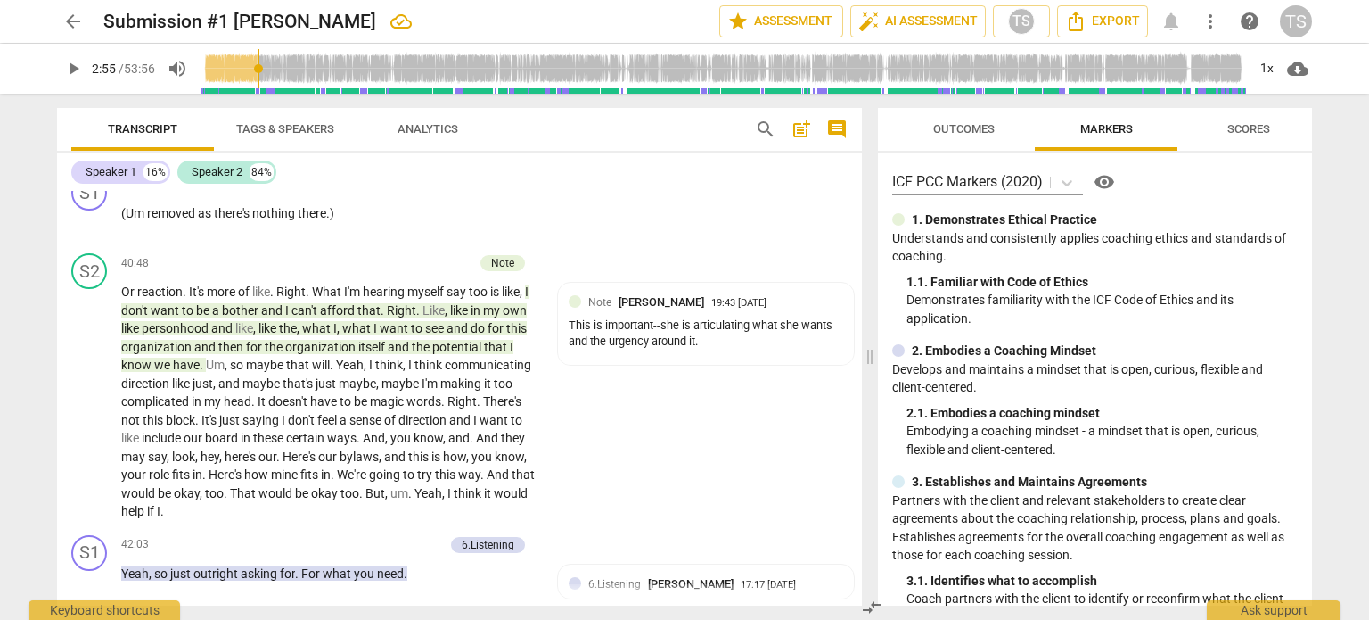
scroll to position [13976, 0]
